Goal: Transaction & Acquisition: Purchase product/service

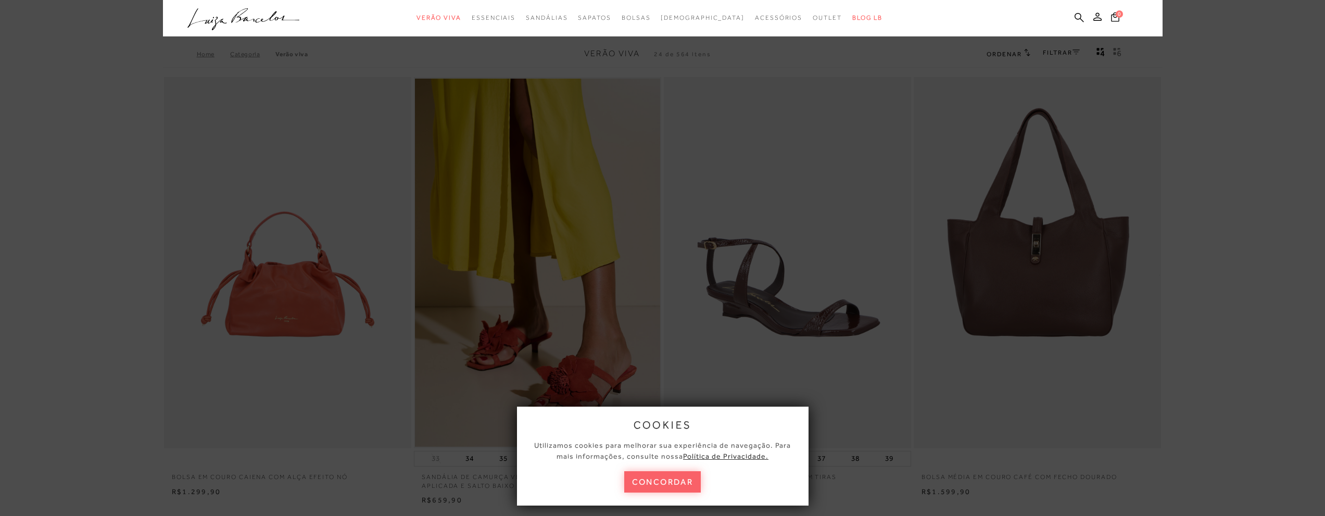
click at [639, 20] on ul ".a{fill-rule:evenodd;} Verão Viva Em alta Favoritos das Influenciadoras Apostas…" at bounding box center [654, 17] width 935 height 19
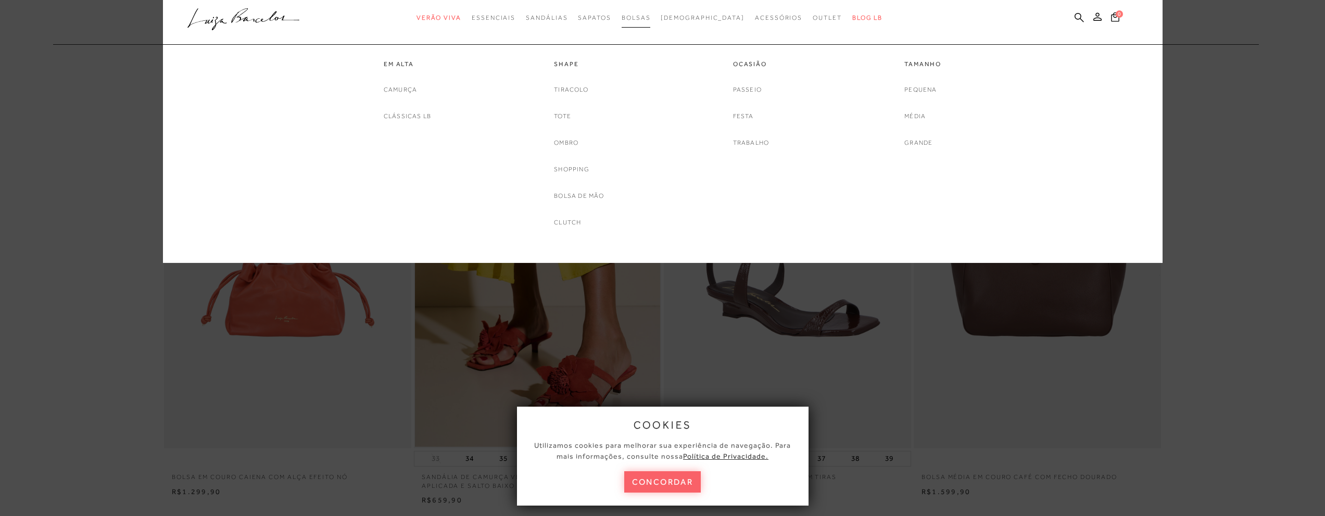
click at [651, 20] on span "Bolsas" at bounding box center [635, 17] width 29 height 7
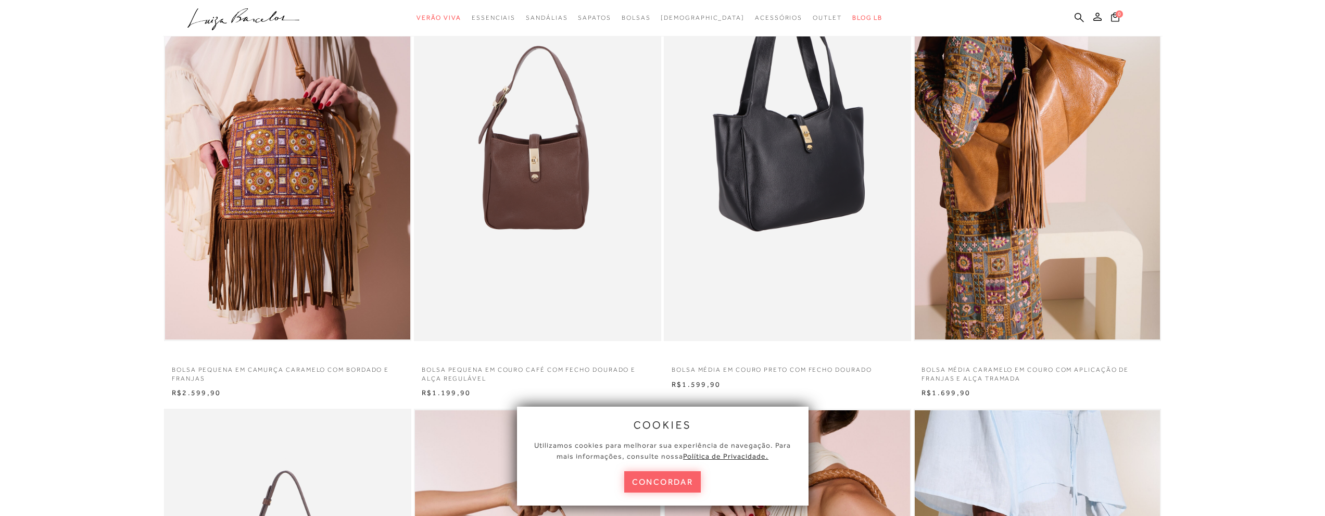
scroll to position [156, 0]
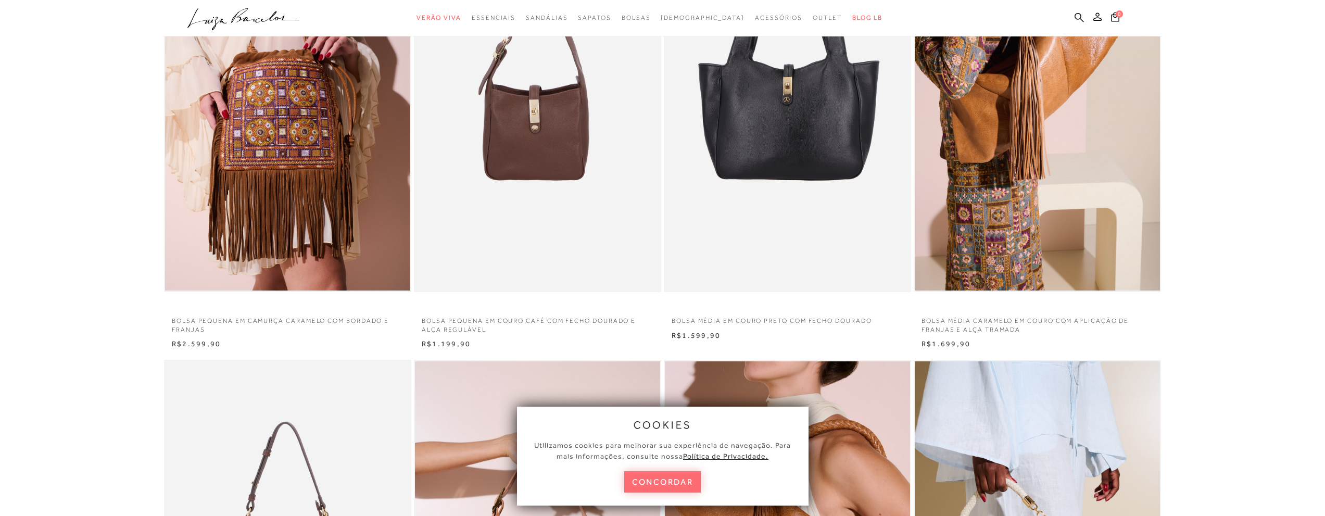
click at [670, 478] on button "concordar" at bounding box center [662, 481] width 77 height 21
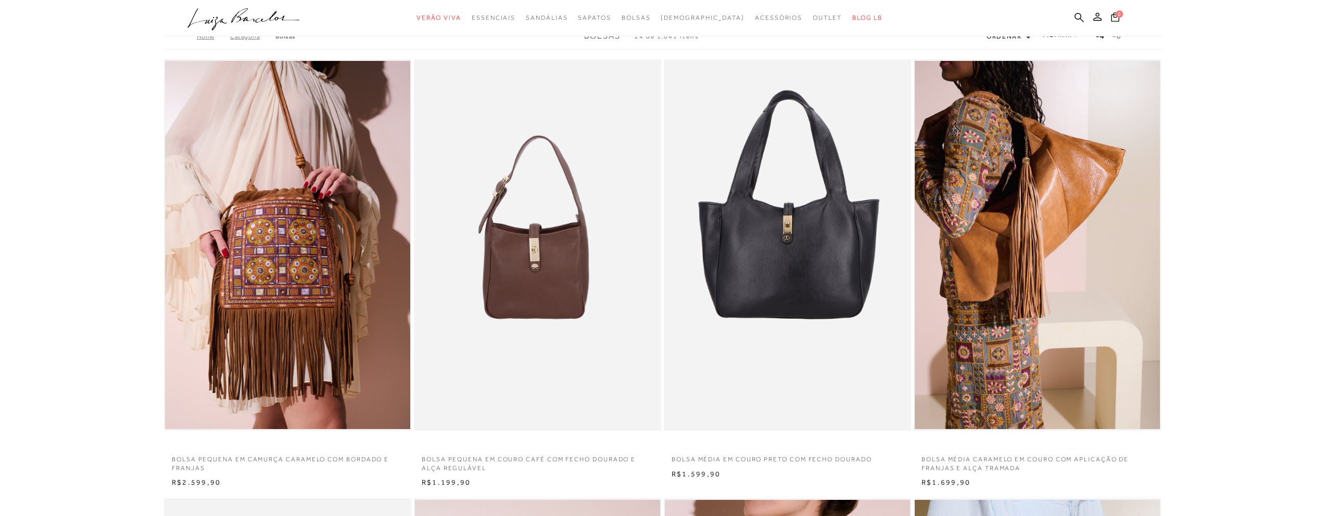
scroll to position [0, 0]
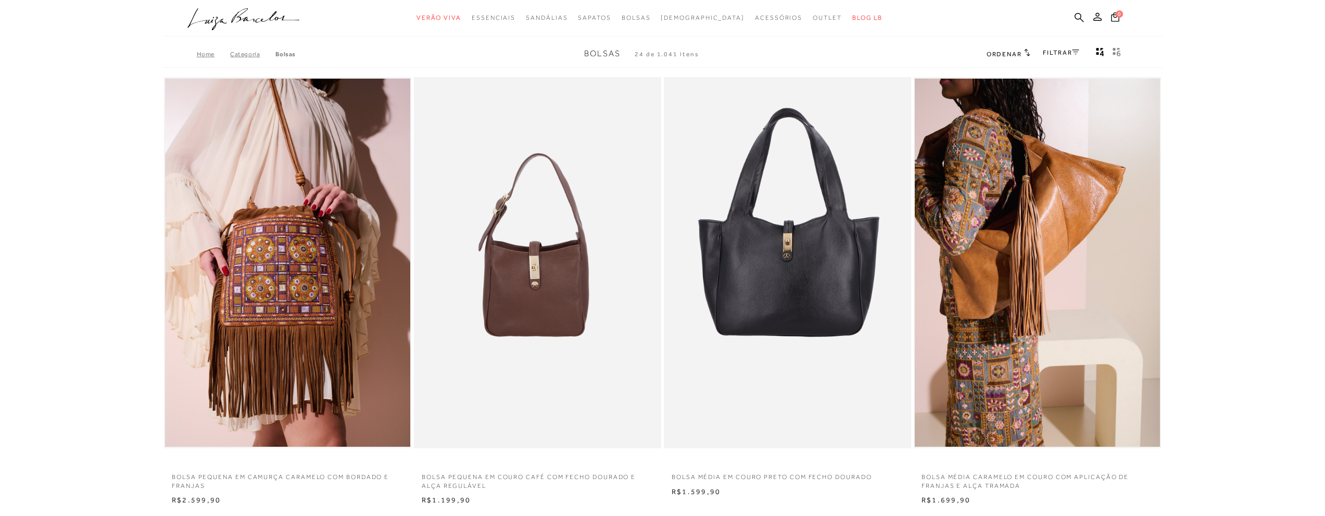
click at [1013, 58] on h2 "Ordenar" at bounding box center [1008, 53] width 44 height 10
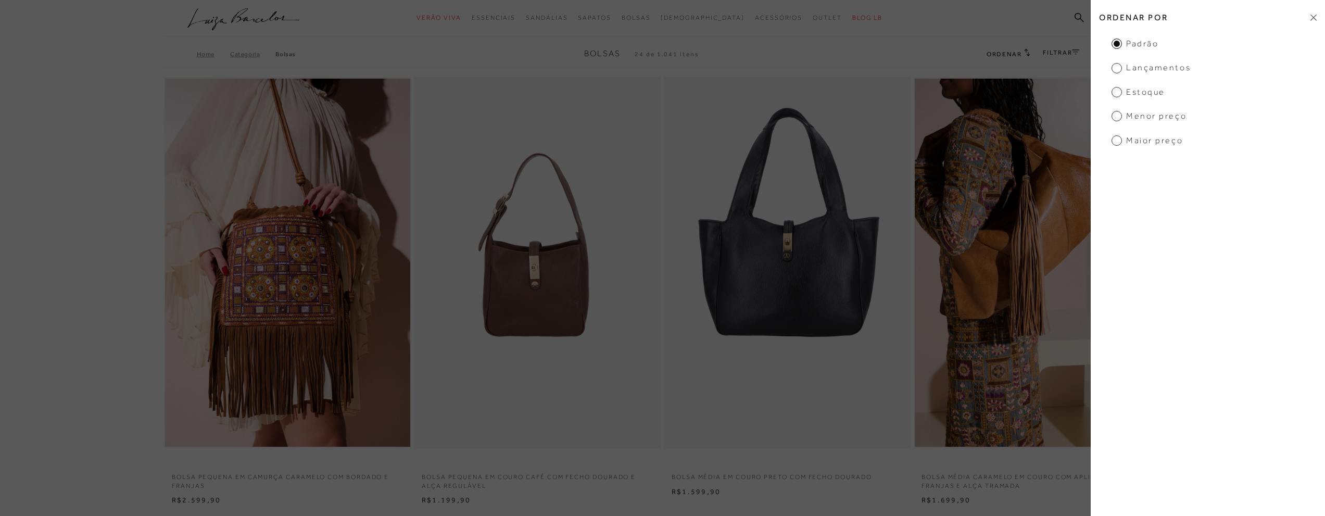
click at [1119, 112] on span "Menor preço" at bounding box center [1148, 115] width 75 height 11
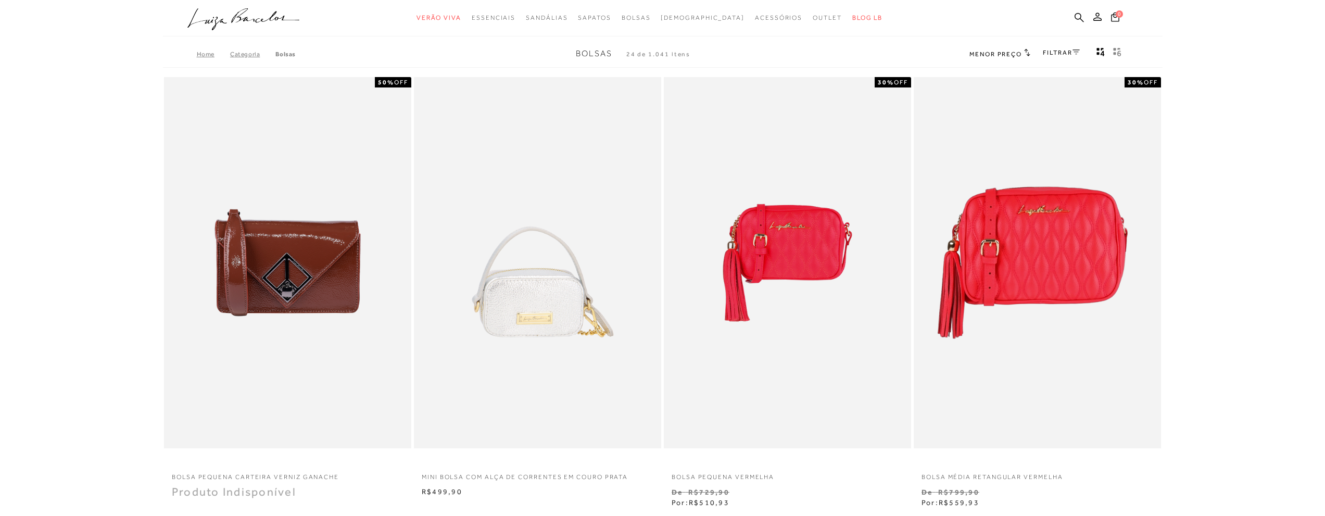
click at [1014, 57] on span "Menor preço" at bounding box center [995, 53] width 53 height 7
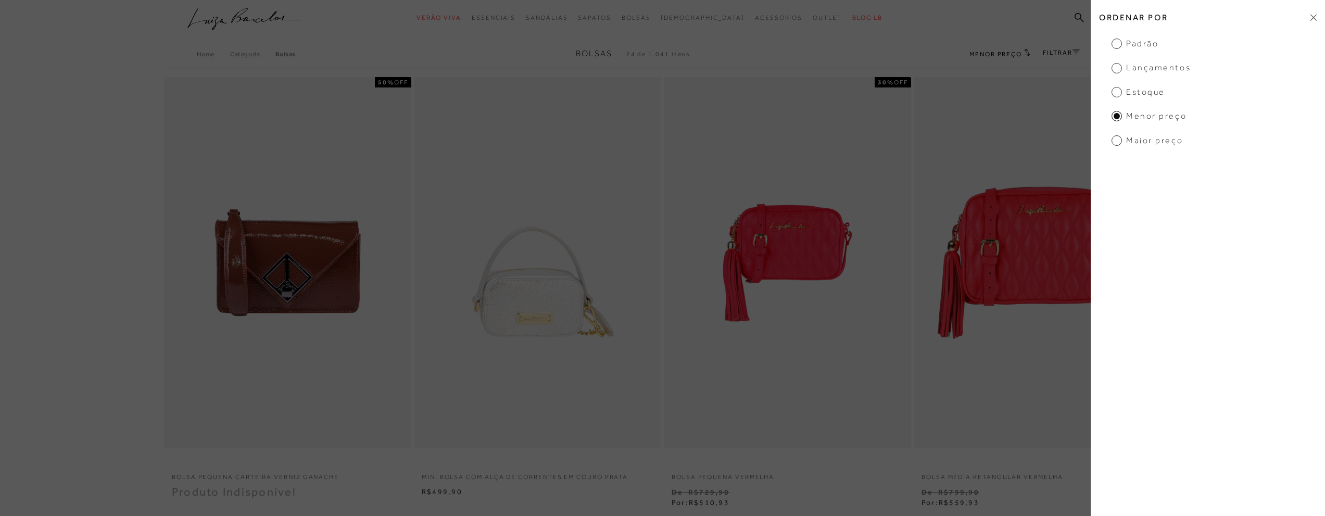
click at [1133, 139] on span "Maior preço" at bounding box center [1146, 140] width 71 height 11
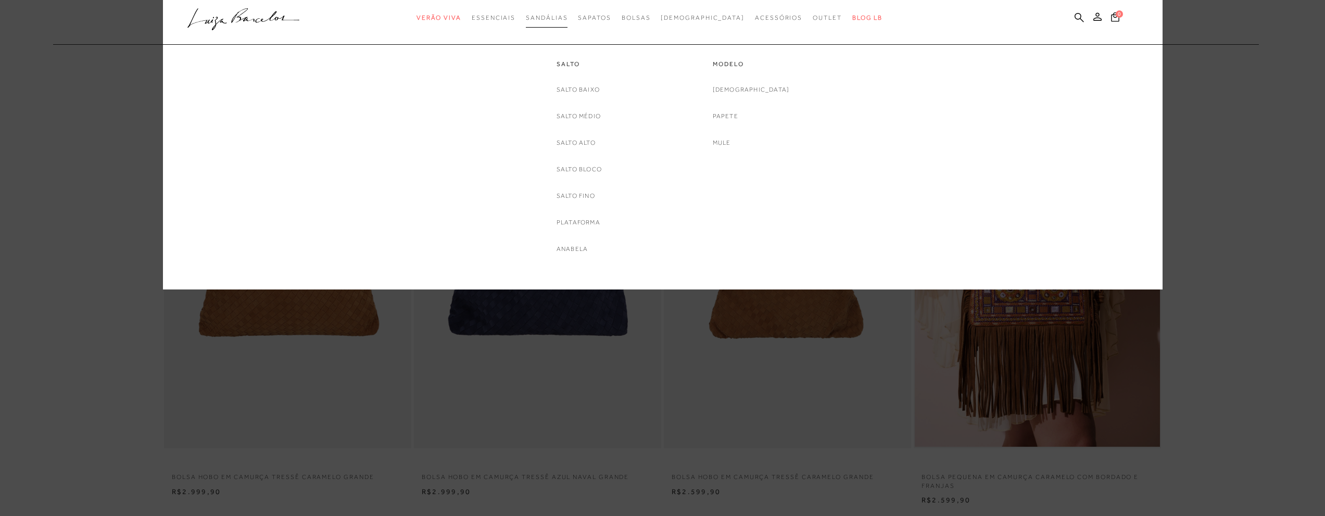
click at [567, 22] on link "Sandálias" at bounding box center [547, 17] width 42 height 19
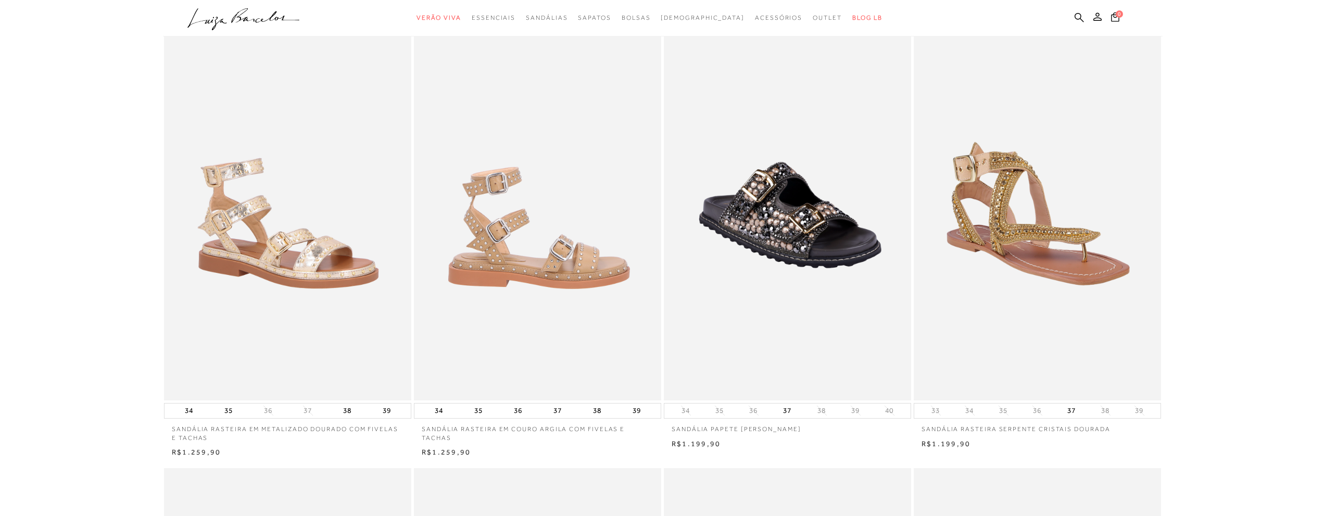
scroll to position [23, 0]
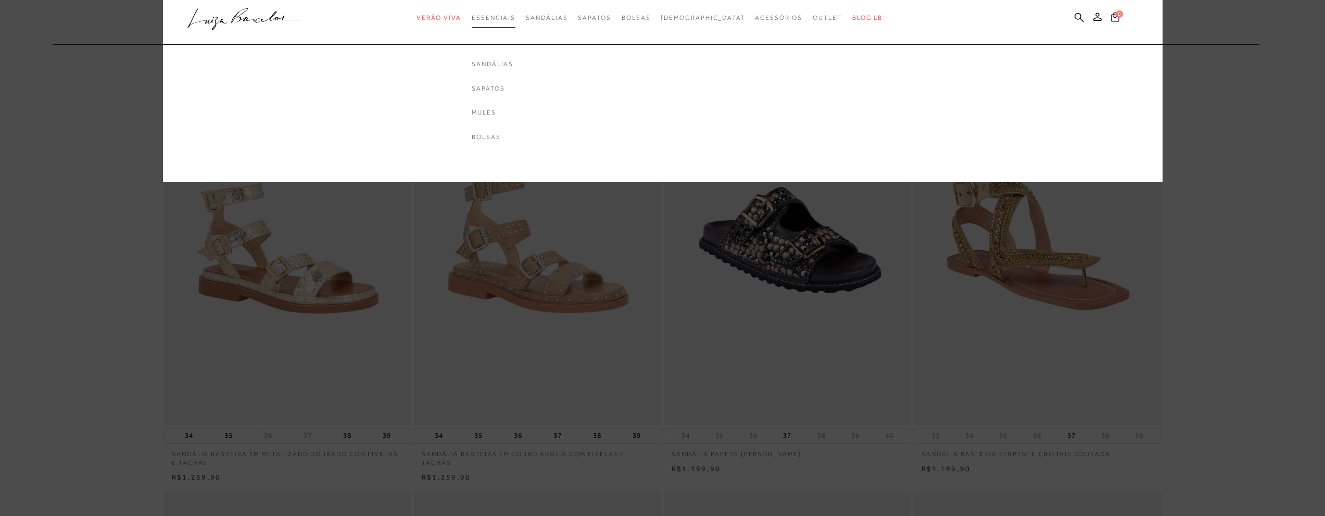
click at [515, 24] on link "Essenciais" at bounding box center [494, 17] width 44 height 19
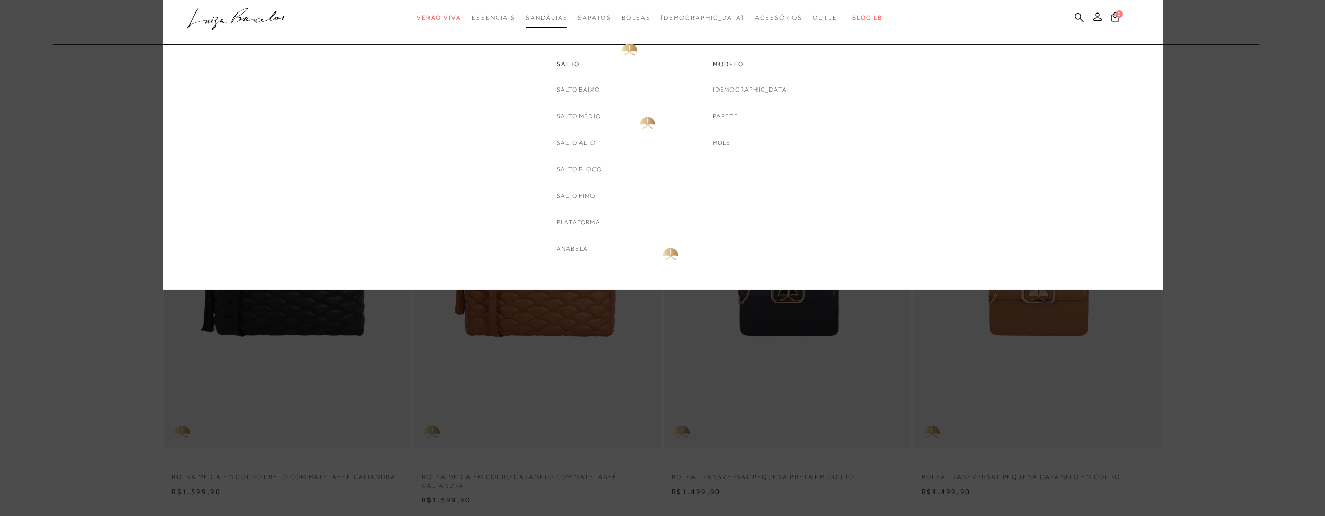
click at [567, 15] on span "Sandálias" at bounding box center [547, 17] width 42 height 7
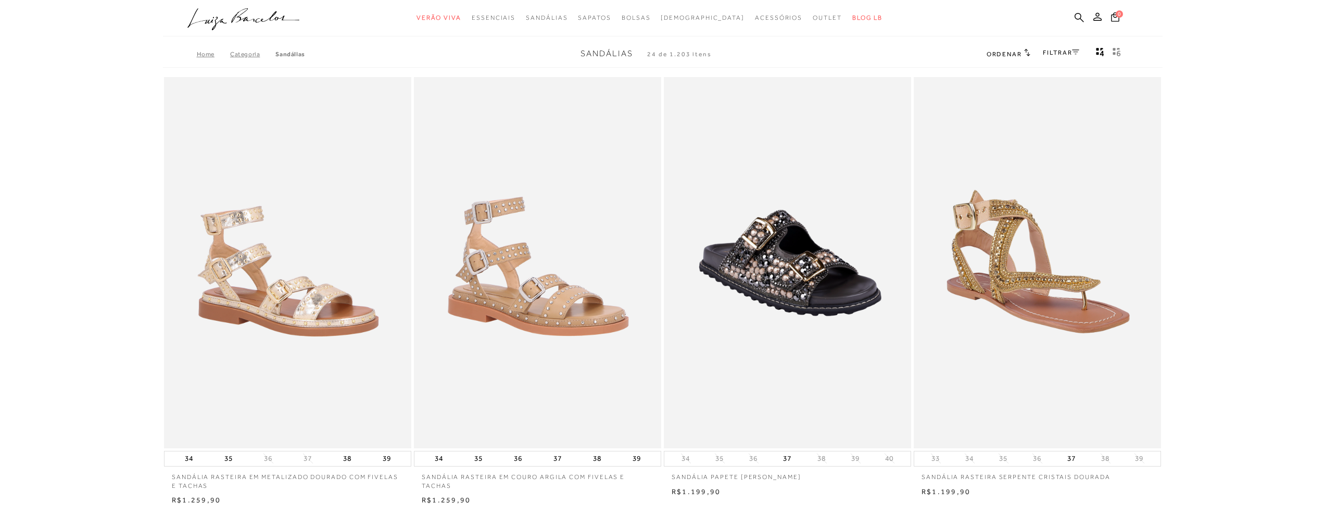
click at [1002, 58] on h2 "Ordenar" at bounding box center [1008, 53] width 44 height 10
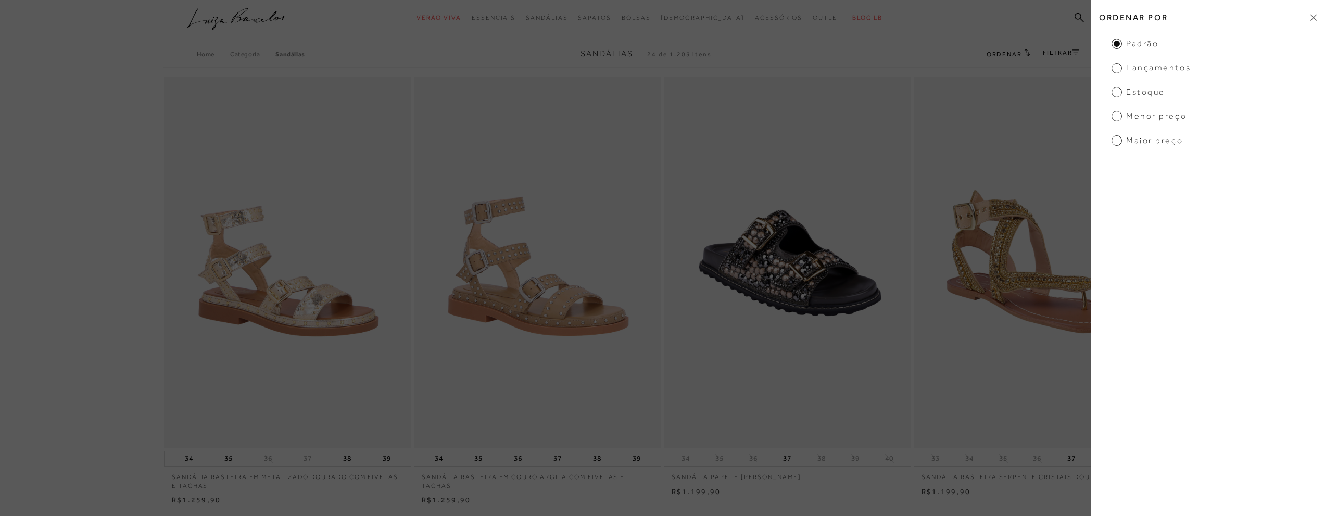
click at [1128, 119] on span "Menor preço" at bounding box center [1148, 115] width 75 height 11
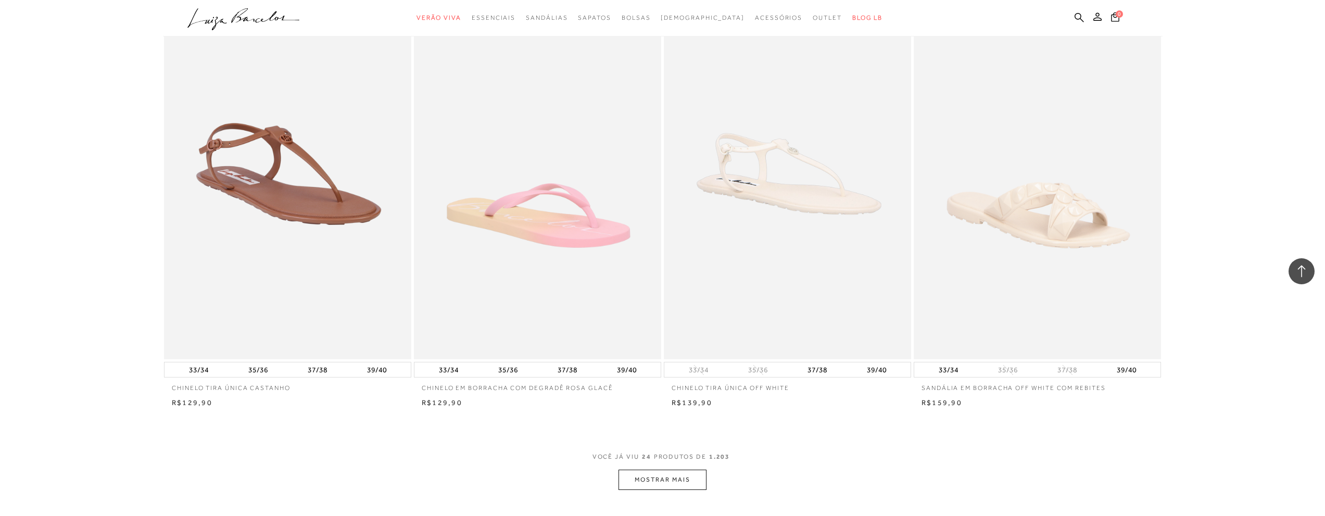
scroll to position [2550, 0]
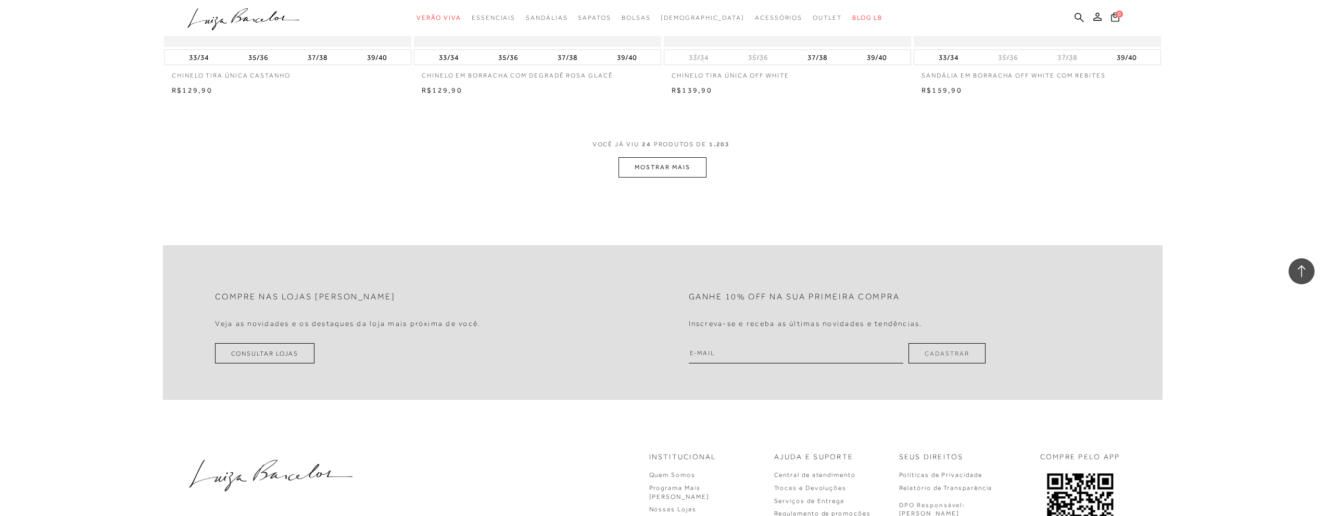
click at [657, 169] on button "MOSTRAR MAIS" at bounding box center [661, 167] width 87 height 20
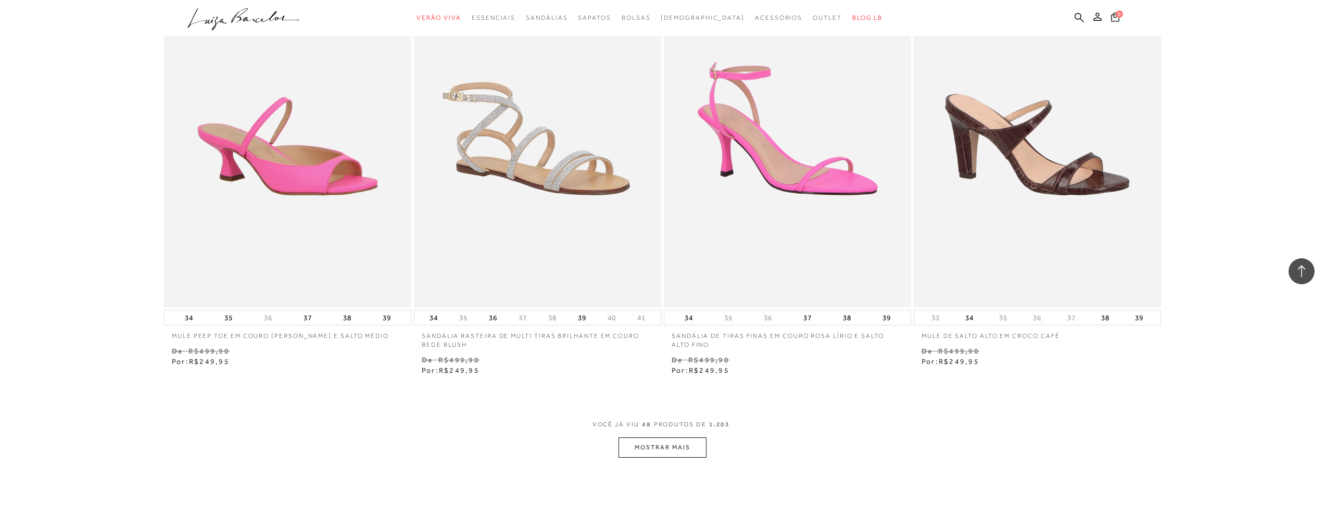
scroll to position [4997, 0]
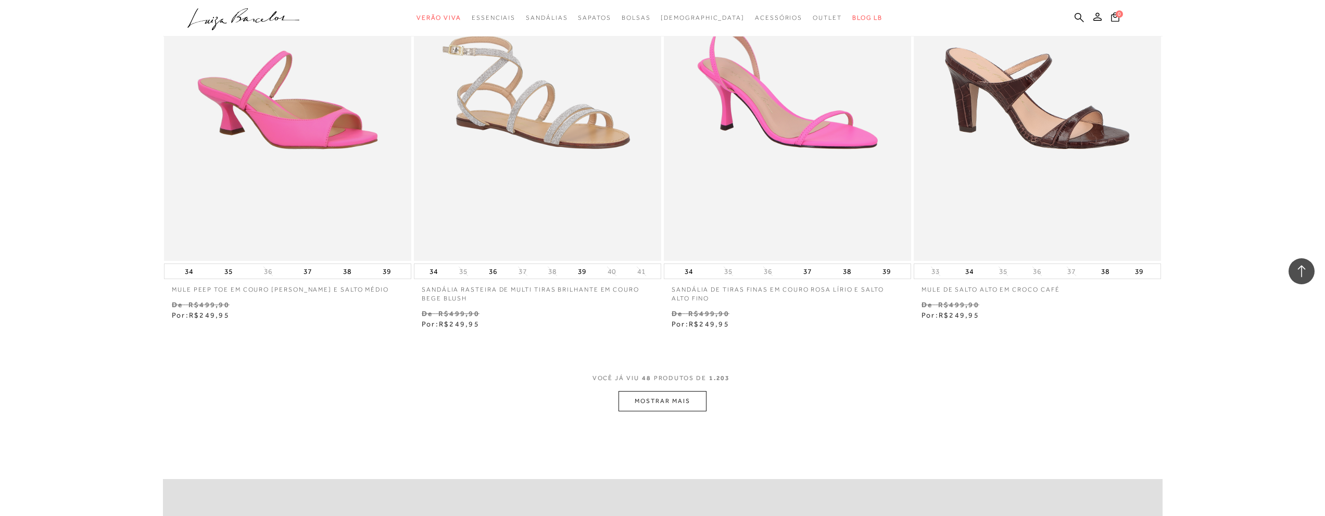
click at [629, 399] on button "MOSTRAR MAIS" at bounding box center [661, 401] width 87 height 20
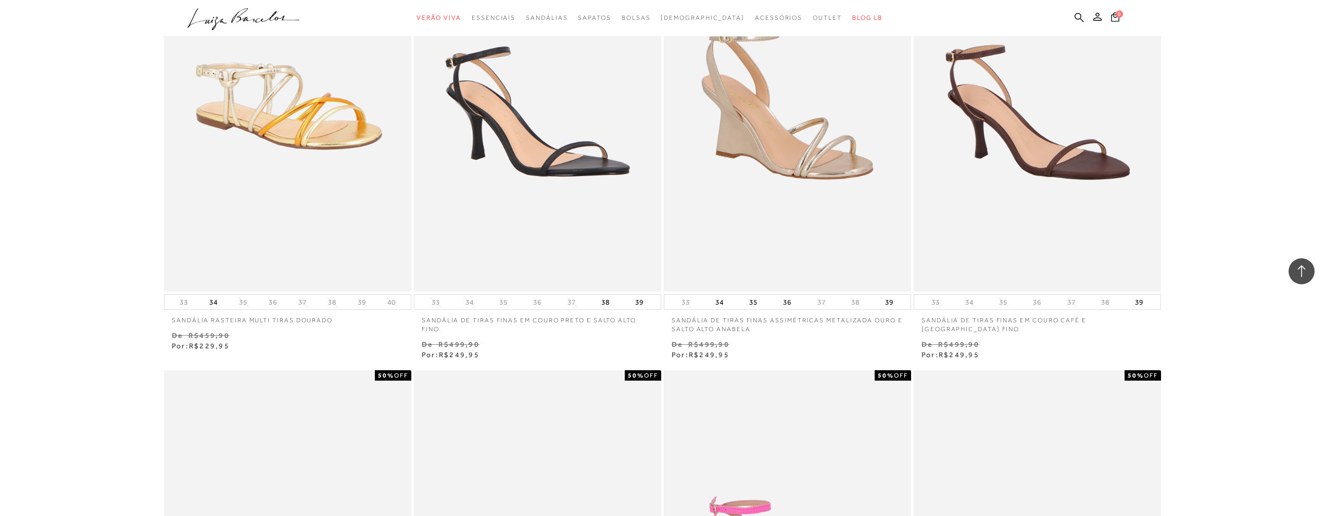
scroll to position [4424, 0]
